Goal: Find specific page/section: Find specific page/section

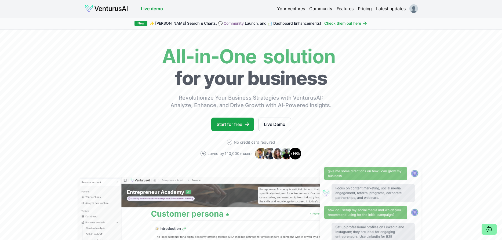
click at [293, 10] on link "Your ventures" at bounding box center [291, 8] width 28 height 6
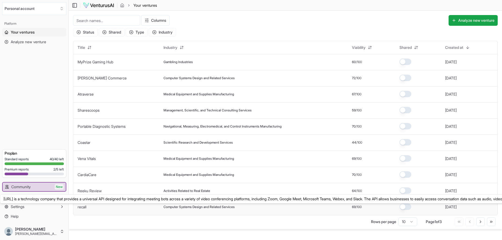
click at [82, 208] on link "recall" at bounding box center [82, 207] width 9 height 5
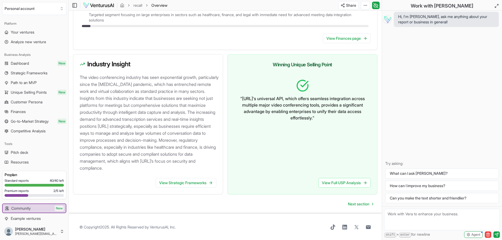
scroll to position [525, 0]
click at [18, 63] on span "Dashboard" at bounding box center [20, 63] width 18 height 5
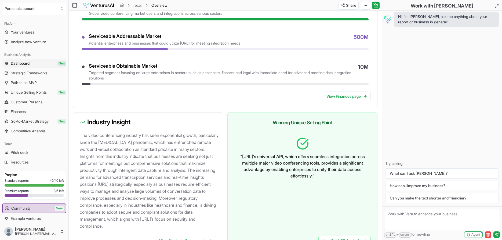
click at [19, 63] on span "Dashboard" at bounding box center [20, 63] width 19 height 5
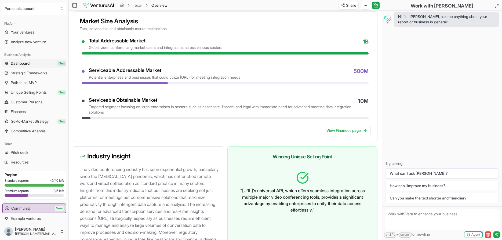
scroll to position [433, 0]
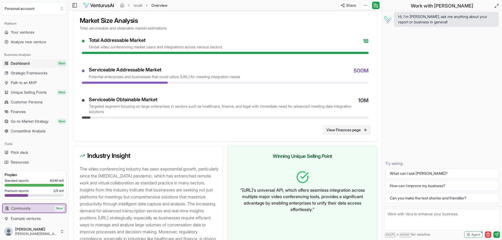
click at [341, 129] on link "View Finances page" at bounding box center [347, 130] width 48 height 10
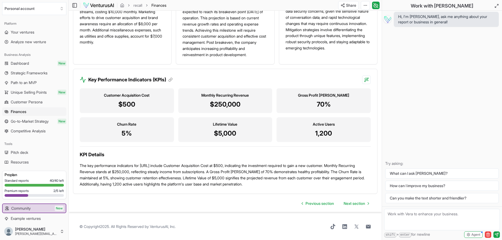
scroll to position [461, 0]
